Goal: Transaction & Acquisition: Purchase product/service

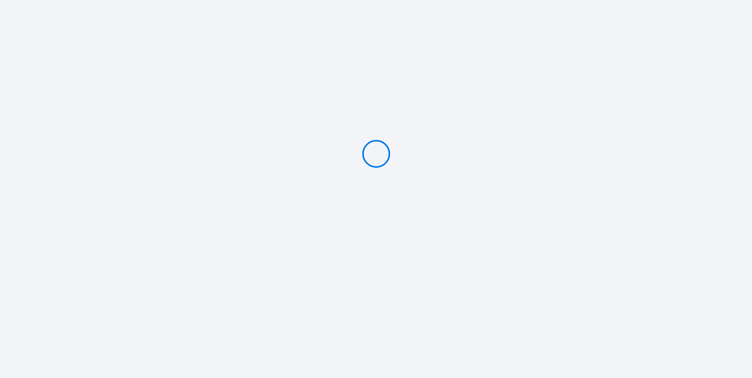
type input "Caution 450 €"
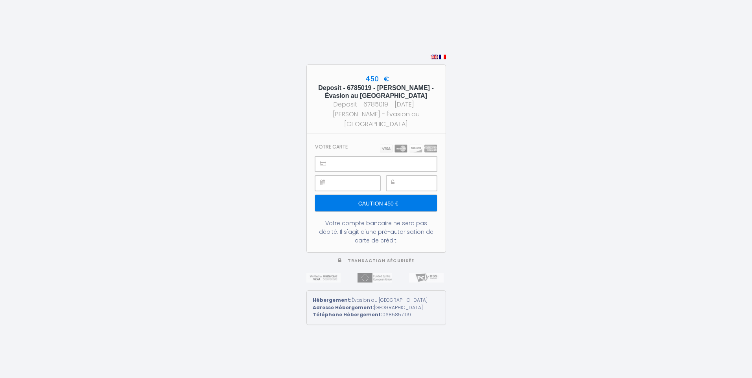
click at [399, 145] on img at bounding box center [408, 149] width 57 height 8
click at [371, 144] on section "Votre carte Caution 450 € Votre compte bancaire ne sera pas débité. Il s'agit d…" at bounding box center [376, 193] width 139 height 118
click at [381, 195] on input "Caution 450 €" at bounding box center [375, 203] width 121 height 17
click at [499, 155] on div "450 € Deposit - 6785019 - [PERSON_NAME] - Évasion au [GEOGRAPHIC_DATA] Deposit …" at bounding box center [376, 189] width 752 height 378
click at [442, 55] on span at bounding box center [376, 56] width 140 height 7
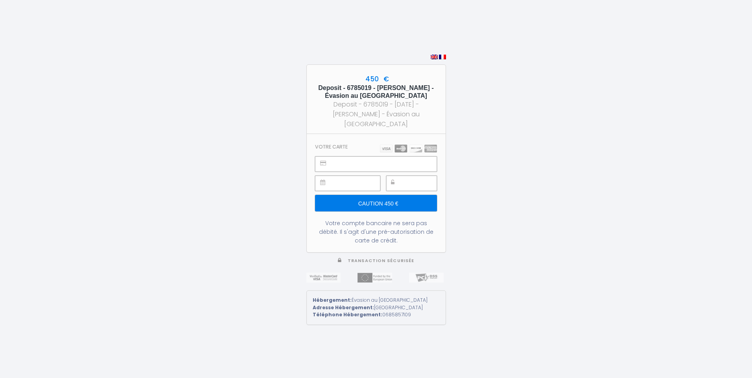
click at [403, 145] on img at bounding box center [408, 149] width 57 height 8
click at [385, 145] on img at bounding box center [408, 149] width 57 height 8
click at [456, 259] on div "450 € Deposit - 6785019 - [PERSON_NAME] - Évasion au [GEOGRAPHIC_DATA] Deposit …" at bounding box center [376, 189] width 752 height 378
click at [443, 57] on img at bounding box center [442, 57] width 7 height 5
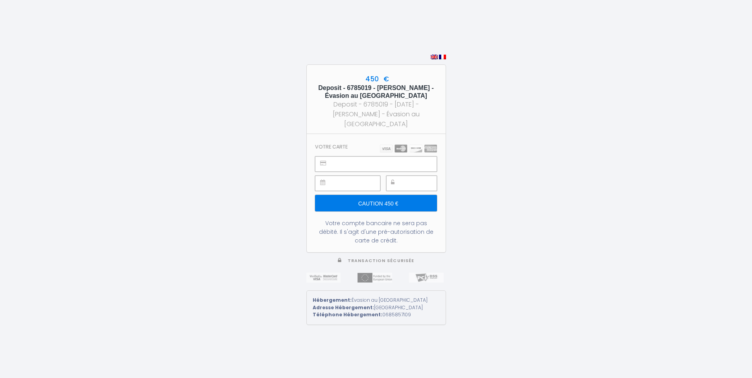
click at [445, 103] on div "450 € Deposit - 6785019 - David Hérisson - Évasion au Château Ravenel Deposit -…" at bounding box center [376, 99] width 139 height 69
click at [423, 104] on div "Deposit - 6785019 - [DATE] - [PERSON_NAME] - Évasion au [GEOGRAPHIC_DATA]" at bounding box center [376, 113] width 125 height 29
drag, startPoint x: 423, startPoint y: 104, endPoint x: 465, endPoint y: 117, distance: 43.2
click at [465, 117] on div "450 € Deposit - 6785019 - [PERSON_NAME] - Évasion au [GEOGRAPHIC_DATA] Deposit …" at bounding box center [376, 189] width 752 height 378
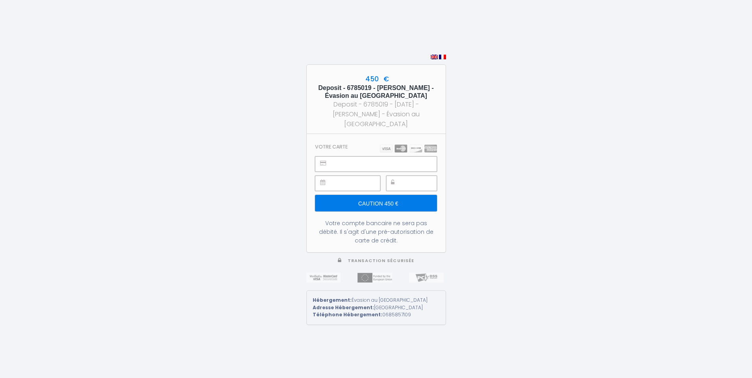
click at [396, 90] on h5 "Deposit - 6785019 - [PERSON_NAME] - Évasion au [GEOGRAPHIC_DATA]" at bounding box center [376, 91] width 125 height 15
click at [442, 57] on img at bounding box center [442, 57] width 7 height 5
click at [390, 145] on img at bounding box center [408, 149] width 57 height 8
click at [389, 145] on img at bounding box center [408, 149] width 57 height 8
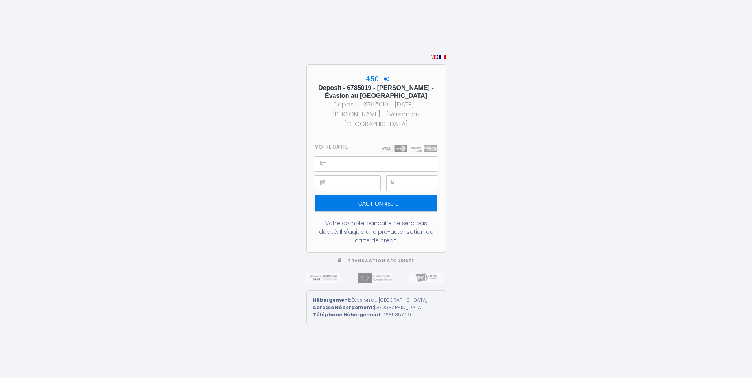
click at [360, 239] on section "Votre carte Caution 450 € Votre compte bancaire ne sera pas débité. Il s'agit d…" at bounding box center [376, 193] width 139 height 118
